Goal: Information Seeking & Learning: Learn about a topic

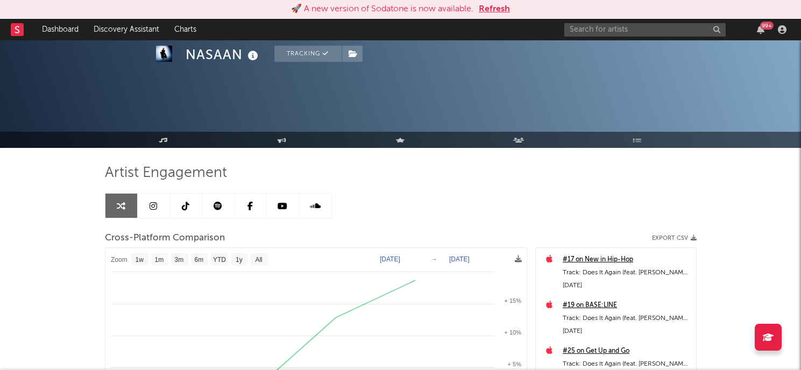
select select "1w"
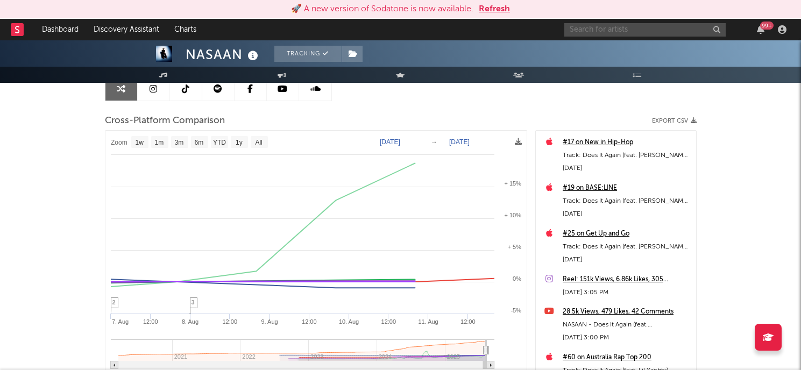
click at [608, 35] on input "text" at bounding box center [645, 29] width 161 height 13
click at [503, 9] on button "Refresh" at bounding box center [494, 9] width 31 height 13
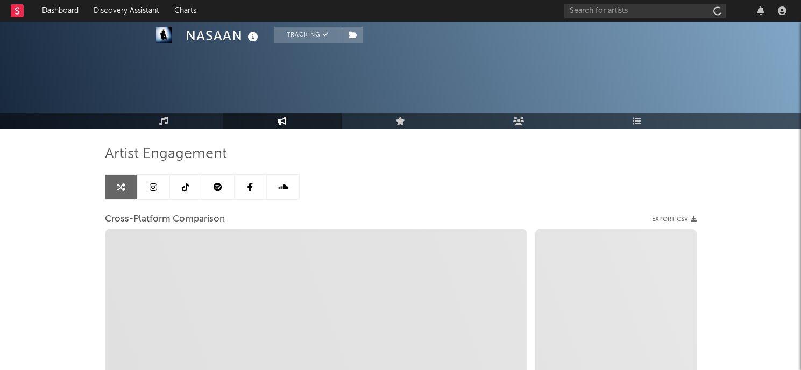
select select "1w"
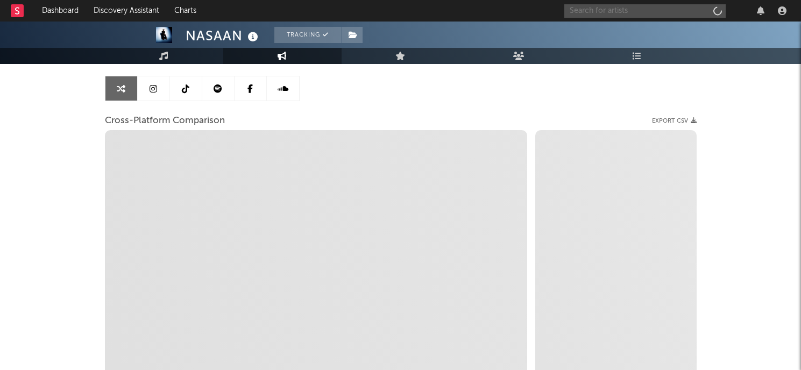
click at [594, 15] on input "text" at bounding box center [645, 10] width 161 height 13
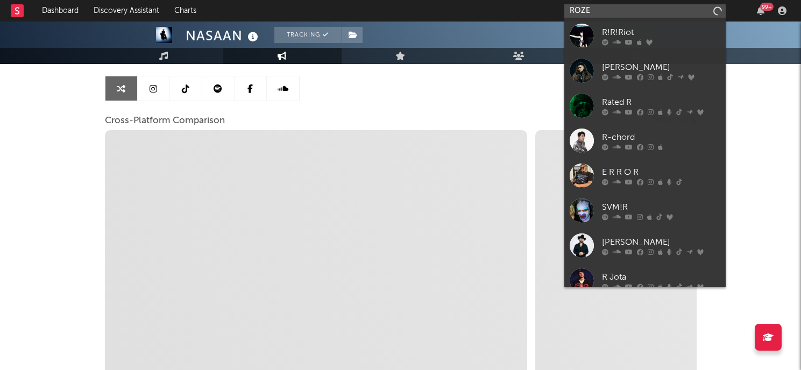
type input "ROZE D"
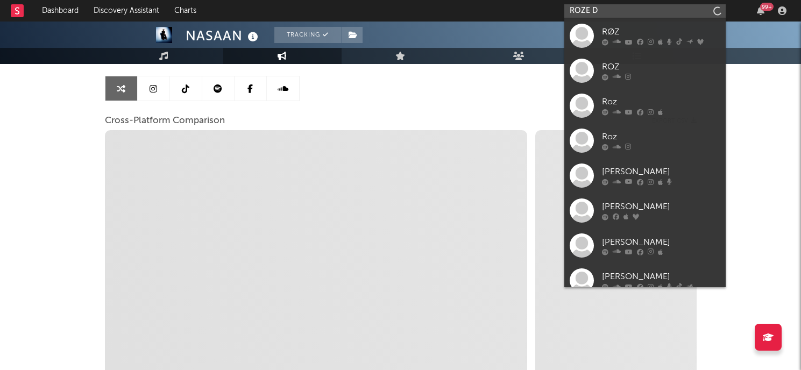
select select "1m"
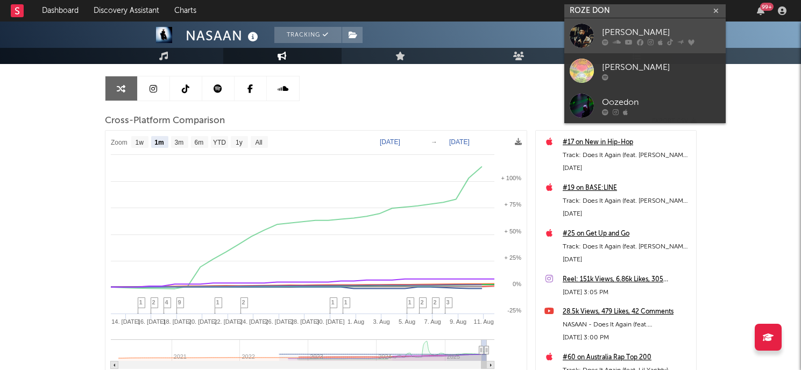
type input "ROZE DON"
click at [637, 32] on div "[PERSON_NAME]" at bounding box center [661, 32] width 118 height 13
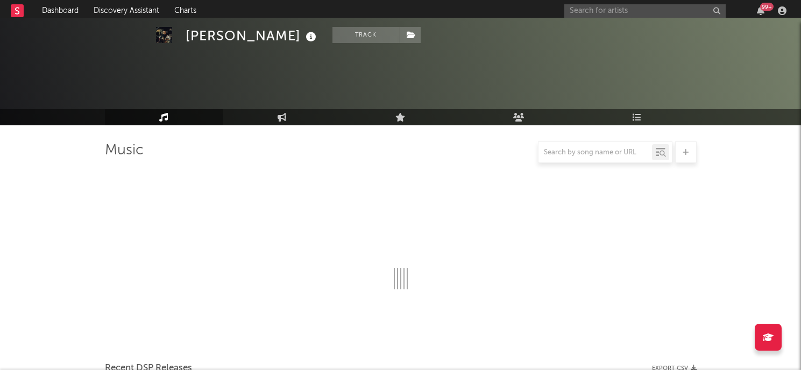
scroll to position [98, 0]
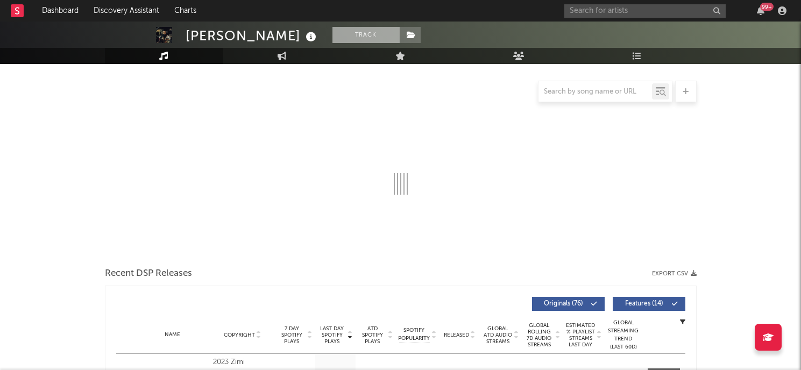
click at [333, 33] on button "Track" at bounding box center [366, 35] width 67 height 16
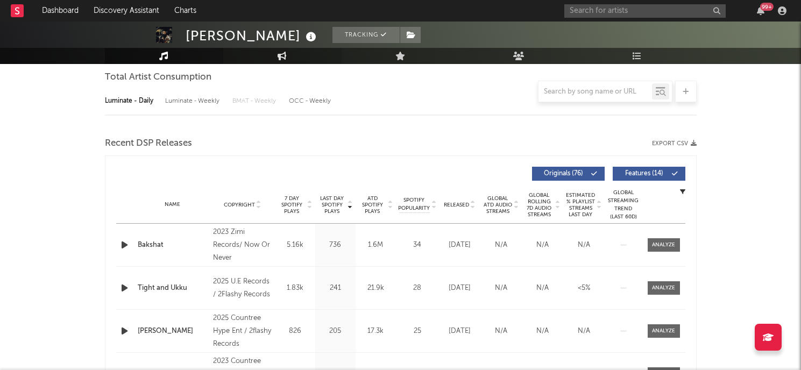
select select "6m"
